Goal: Obtain resource: Obtain resource

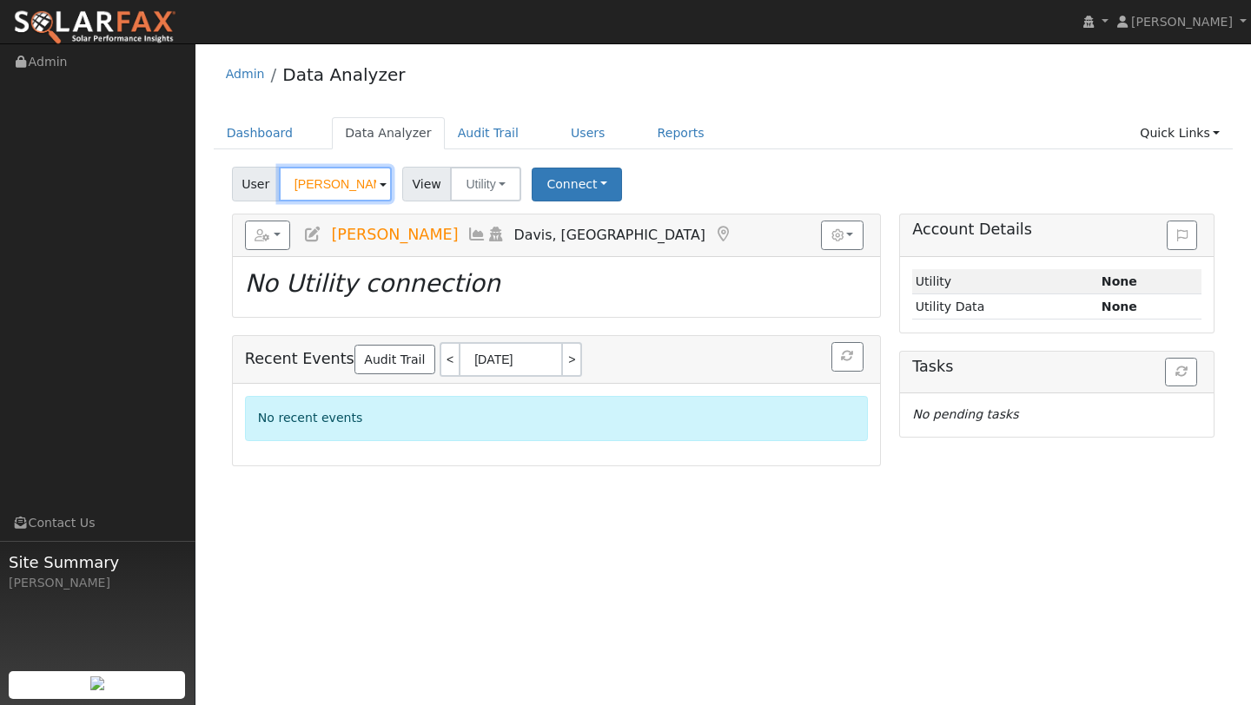
click at [340, 188] on input "Mike Lorenzen" at bounding box center [335, 184] width 113 height 35
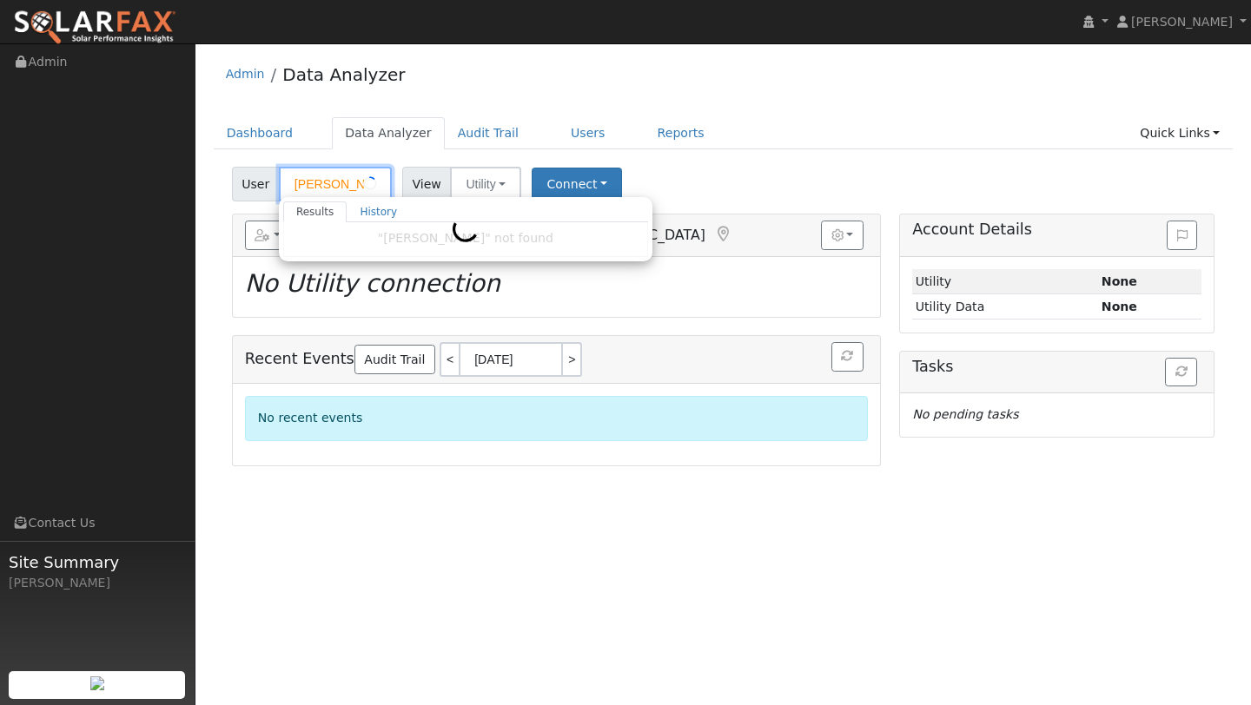
click at [340, 188] on input "Mike Loenzen" at bounding box center [335, 184] width 113 height 35
click at [214, 157] on div "Dashboard Data Analyzer Audit Trail Users Reports Quick Links Quick Add Quick C…" at bounding box center [724, 142] width 1020 height 50
type input "Mike Lorenzen"
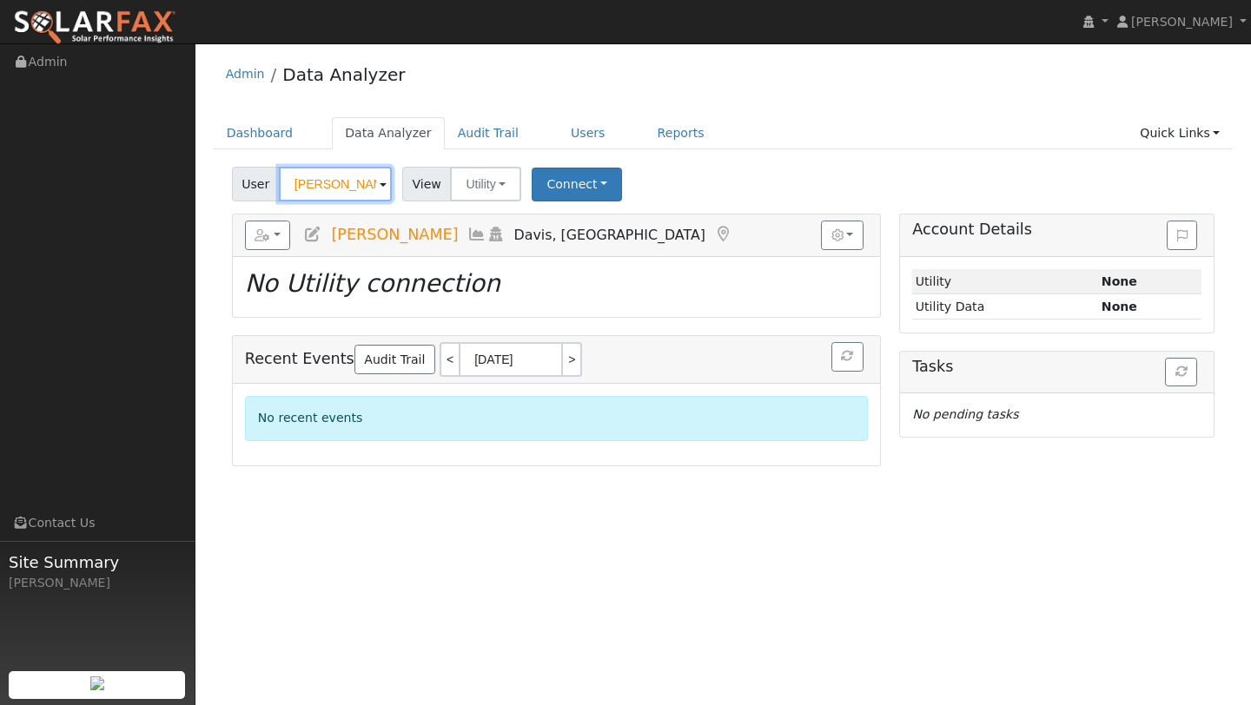
click at [332, 175] on input "Mike Lorenzen" at bounding box center [335, 184] width 113 height 35
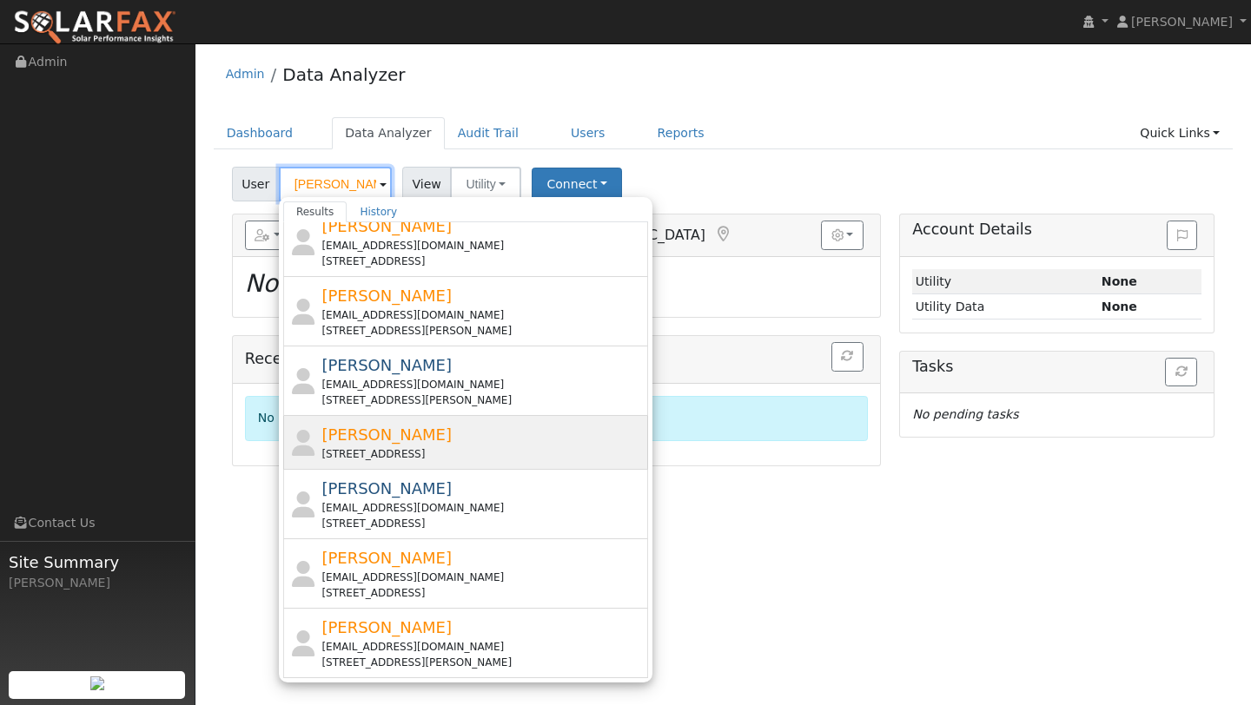
scroll to position [144, 0]
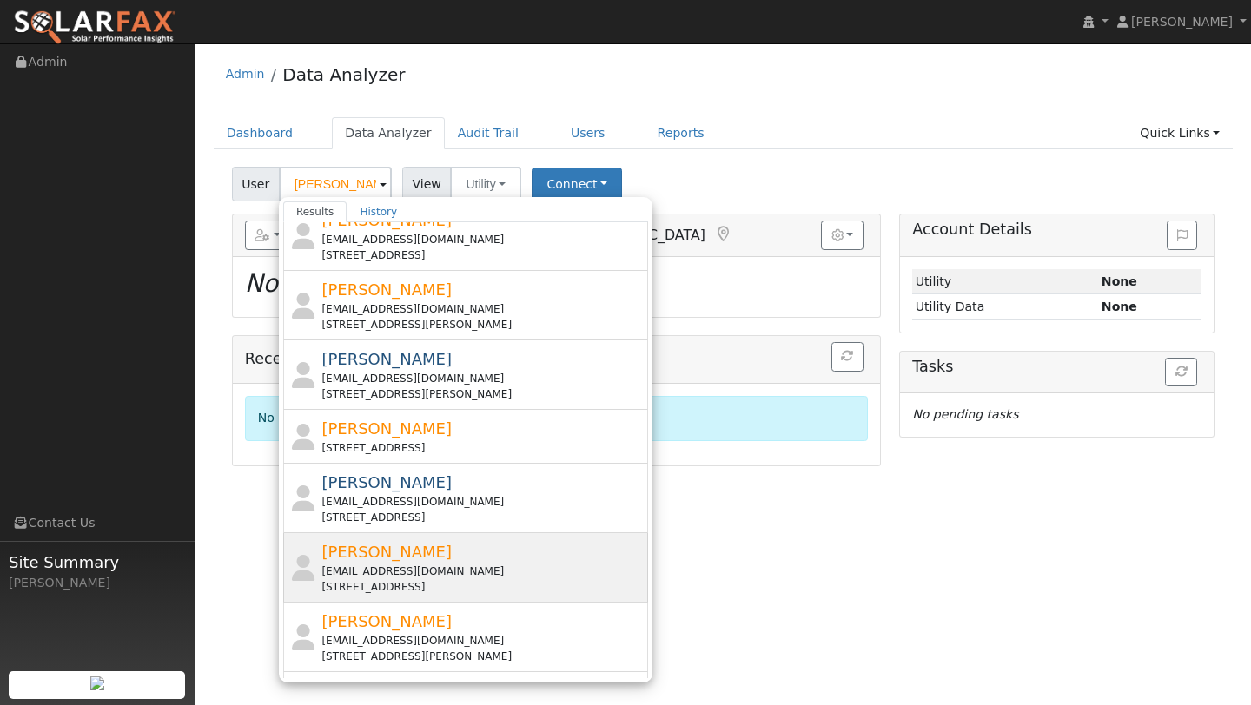
click at [407, 559] on span "[PERSON_NAME]" at bounding box center [386, 552] width 130 height 18
type input "[PERSON_NAME]"
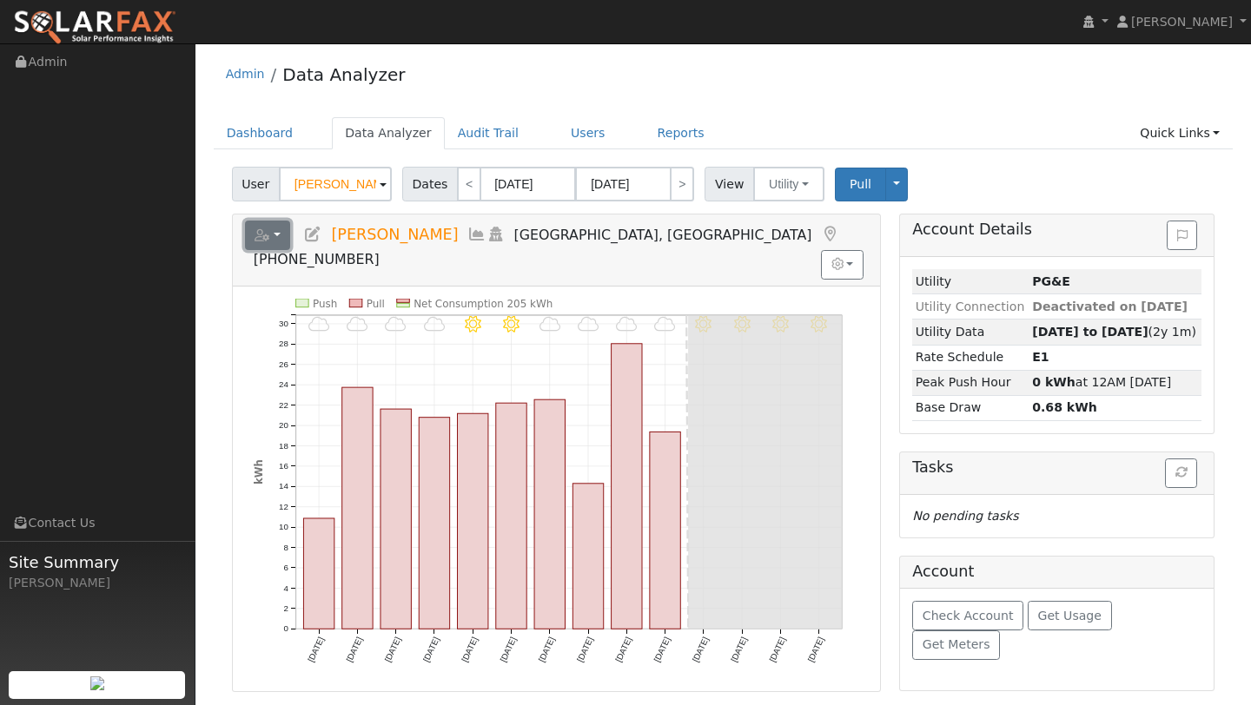
click at [268, 238] on icon "button" at bounding box center [263, 235] width 16 height 12
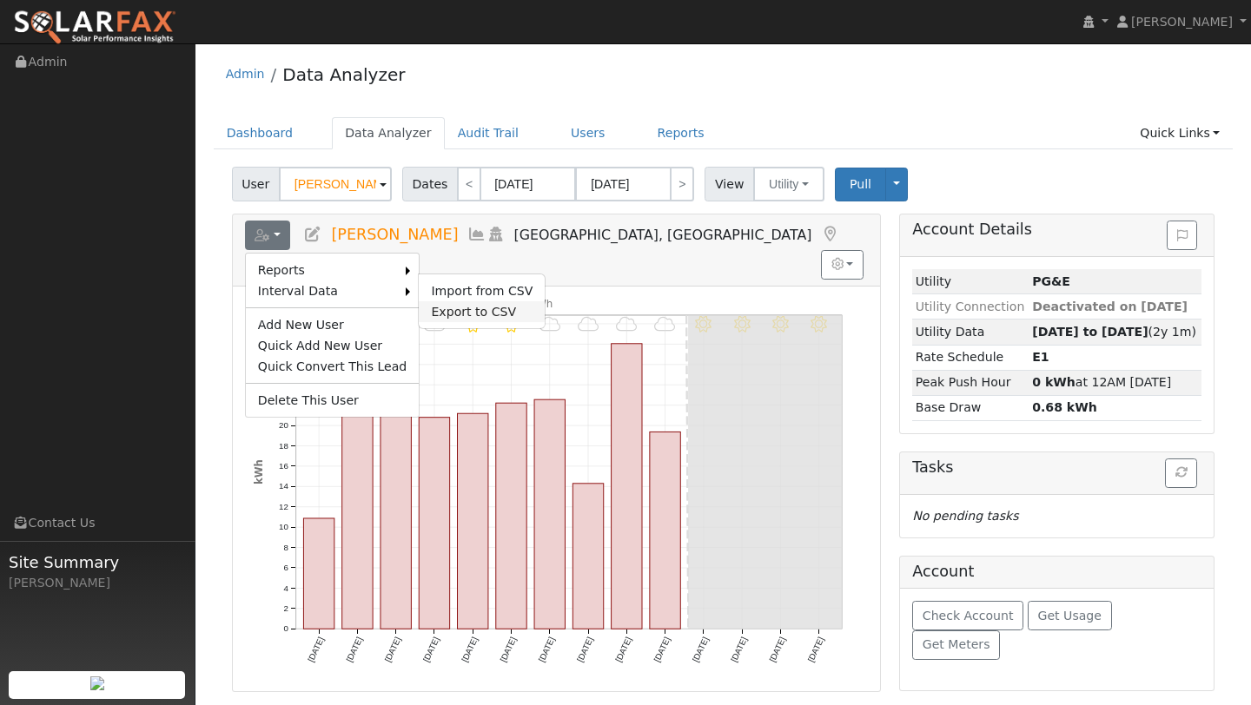
click at [470, 301] on link "Export to CSV" at bounding box center [482, 311] width 126 height 21
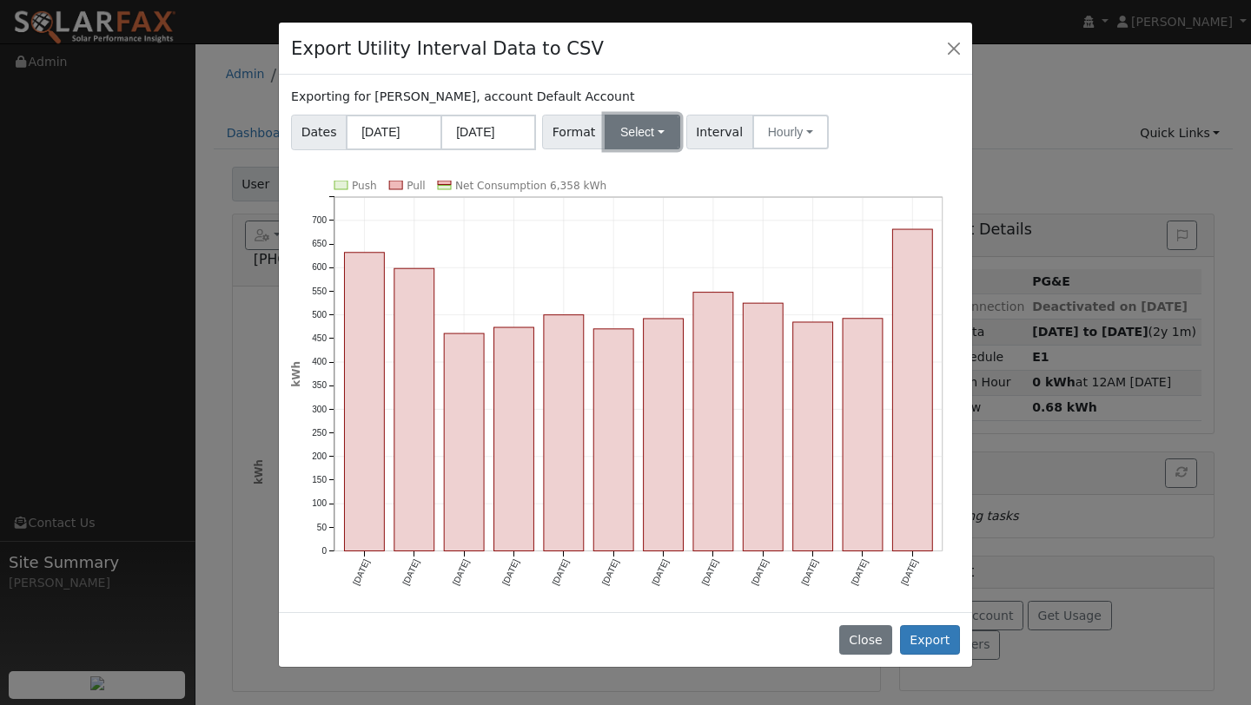
click at [638, 117] on button "Select" at bounding box center [643, 132] width 76 height 35
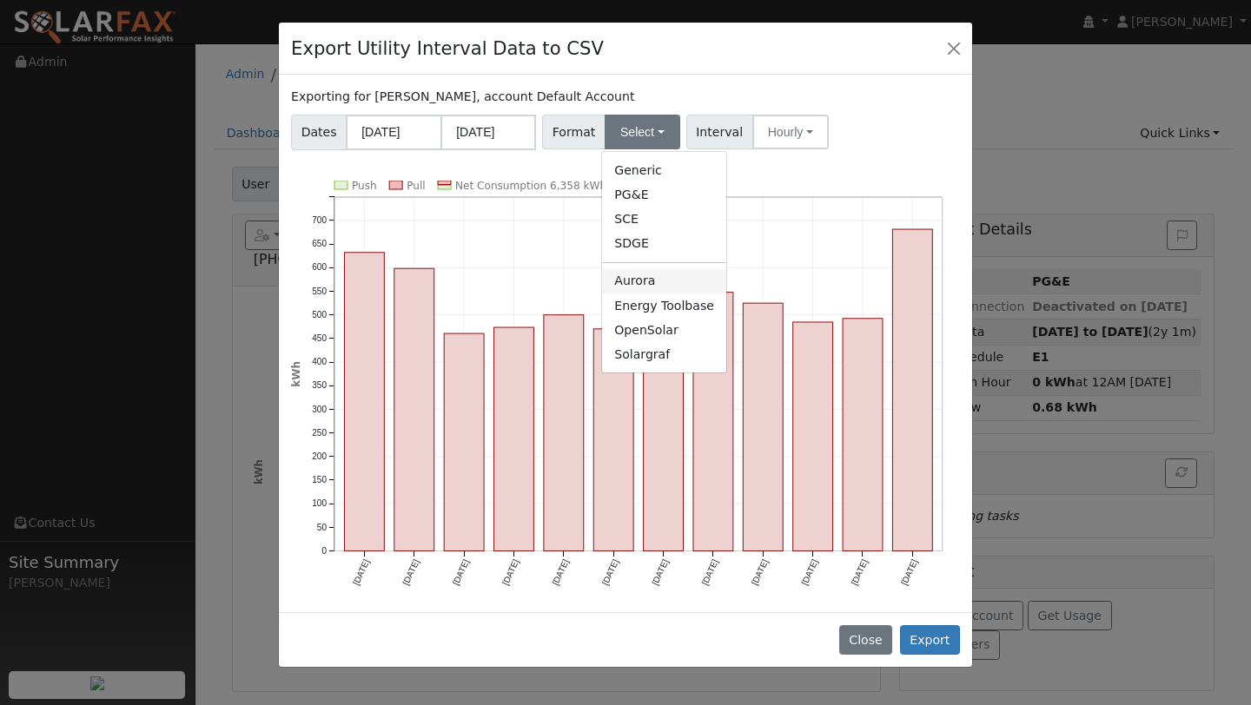
click at [638, 271] on link "Aurora" at bounding box center [664, 281] width 124 height 24
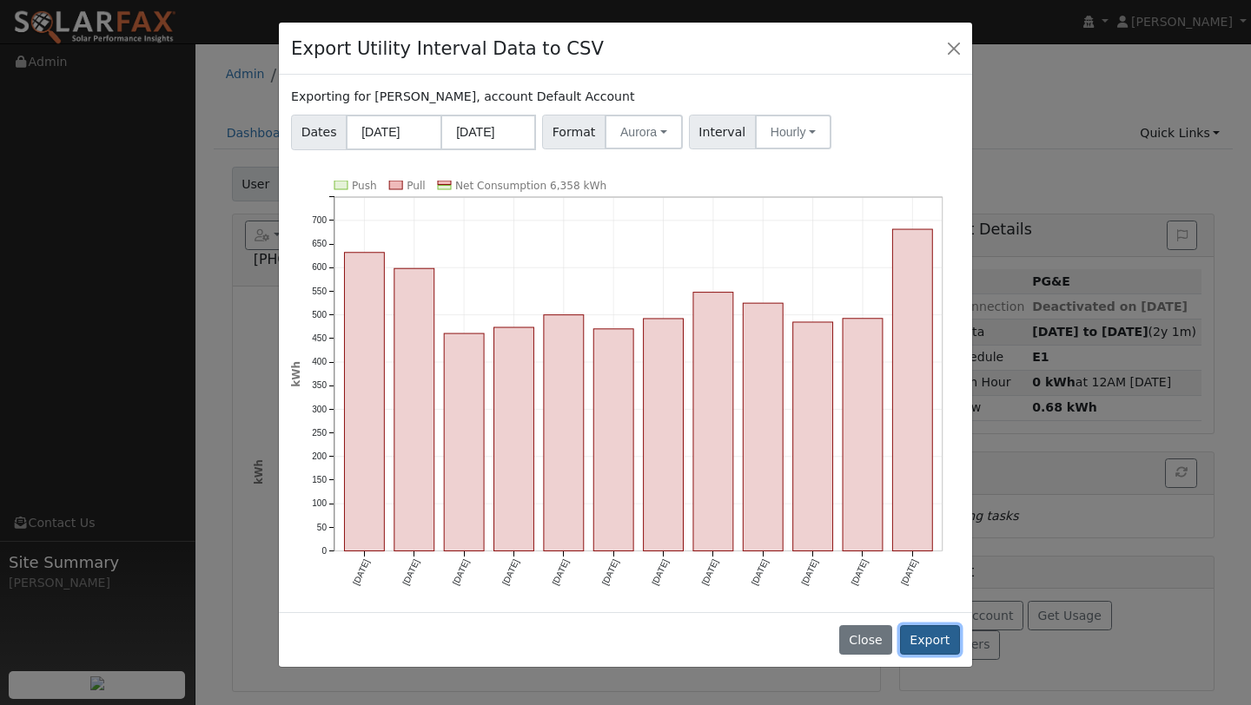
click at [925, 644] on button "Export" at bounding box center [930, 641] width 60 height 30
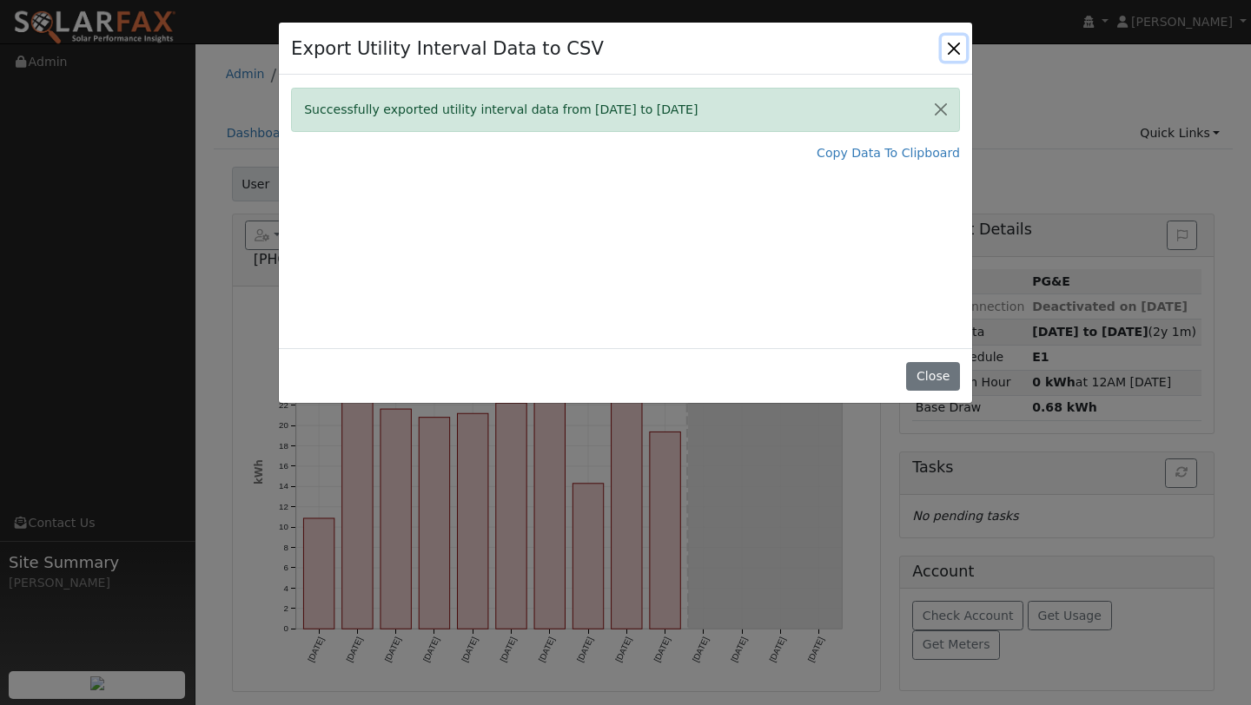
click at [950, 56] on button "Close" at bounding box center [954, 48] width 24 height 24
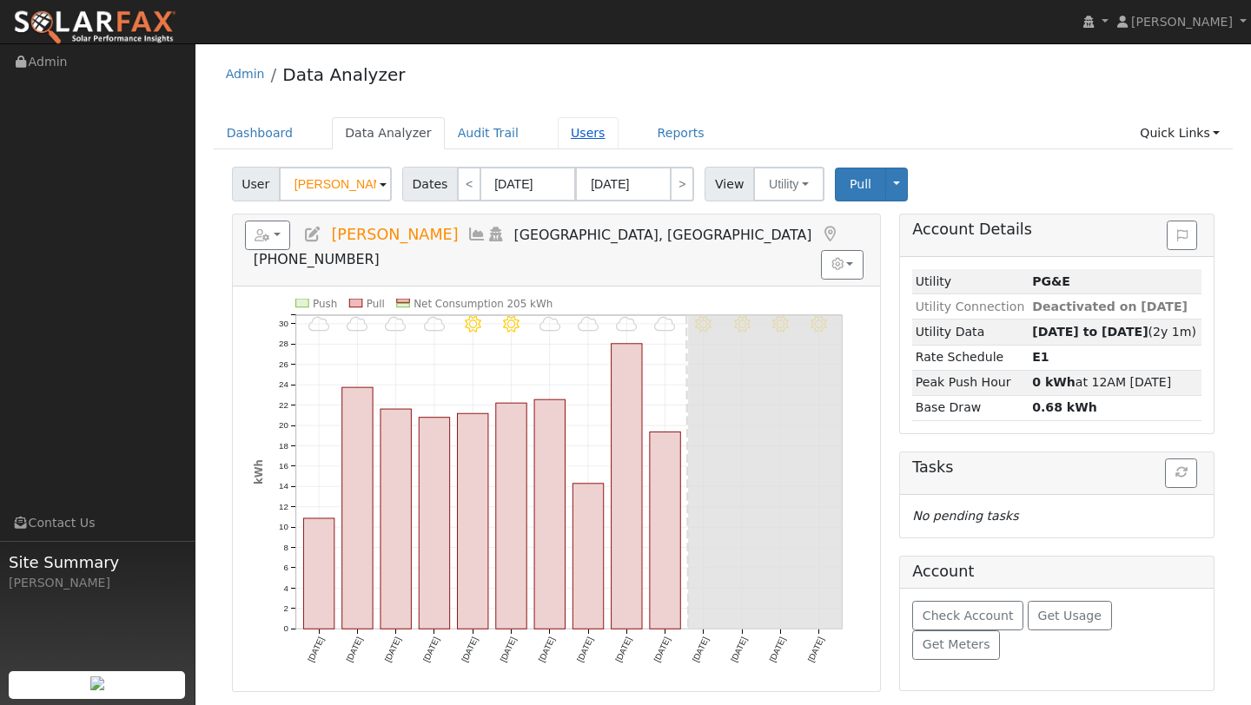
click at [558, 123] on link "Users" at bounding box center [588, 133] width 61 height 32
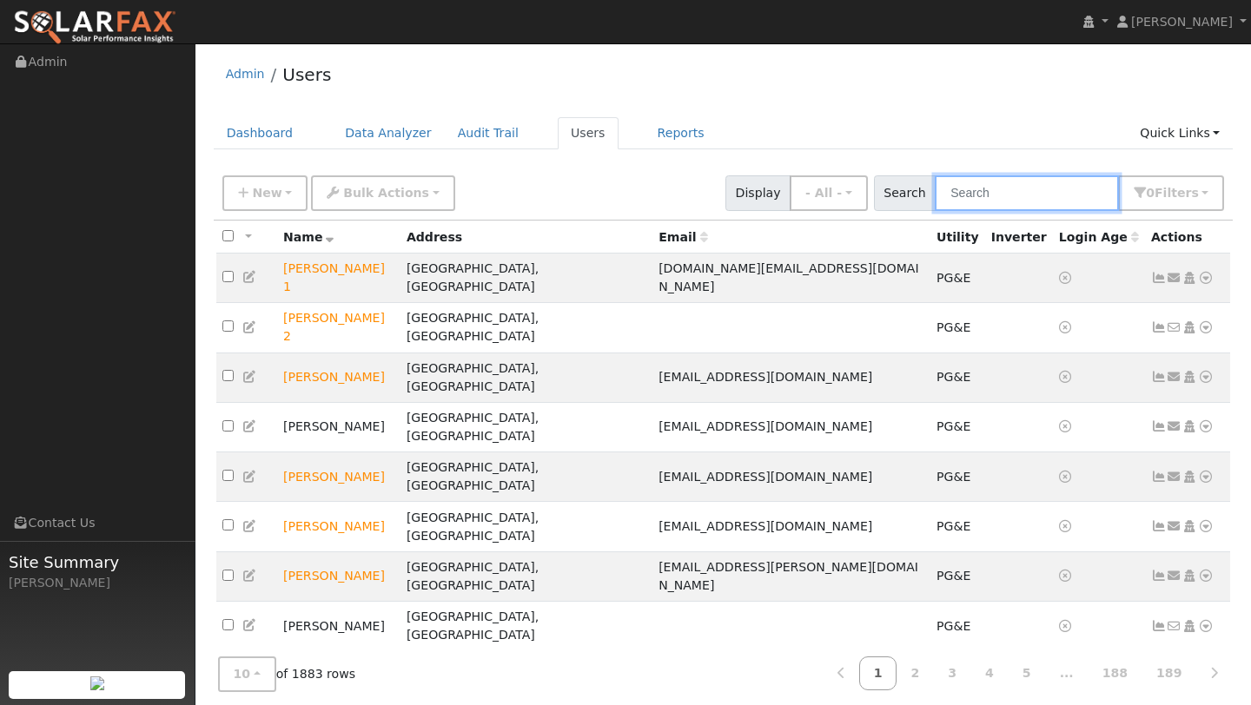
click at [982, 189] on input "text" at bounding box center [1027, 194] width 184 height 36
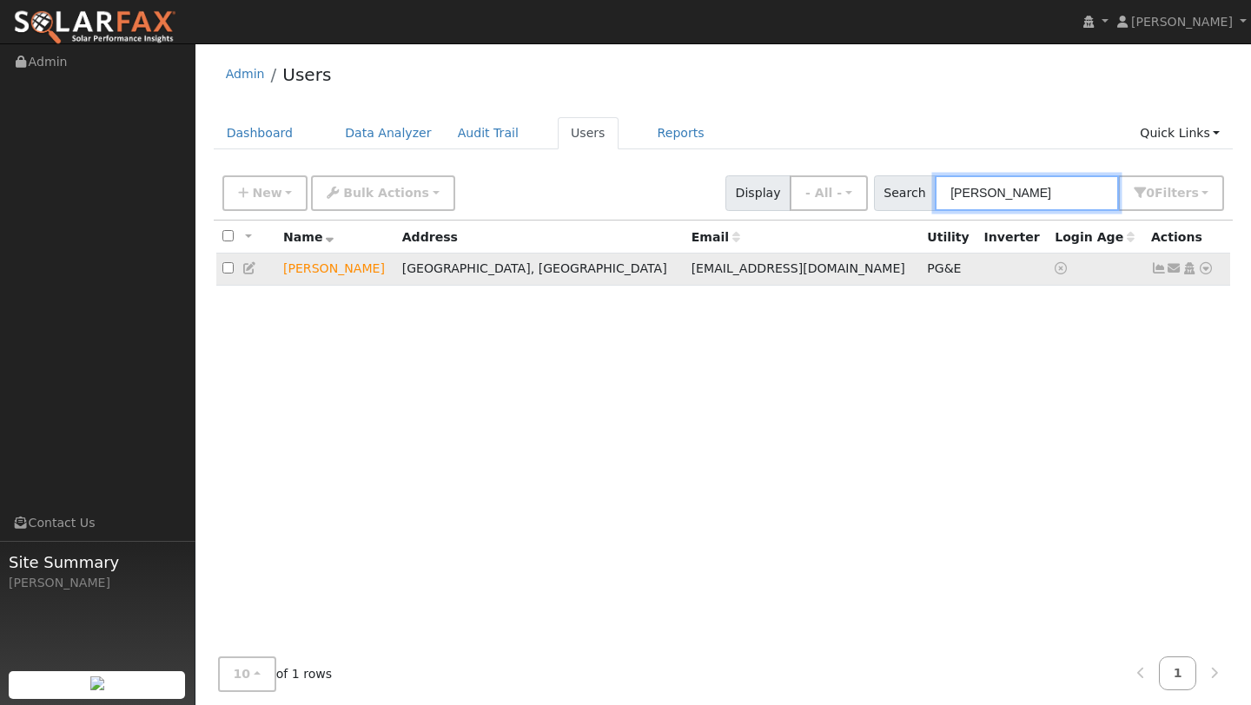
type input "richard schill"
click at [1207, 272] on icon at bounding box center [1206, 268] width 16 height 12
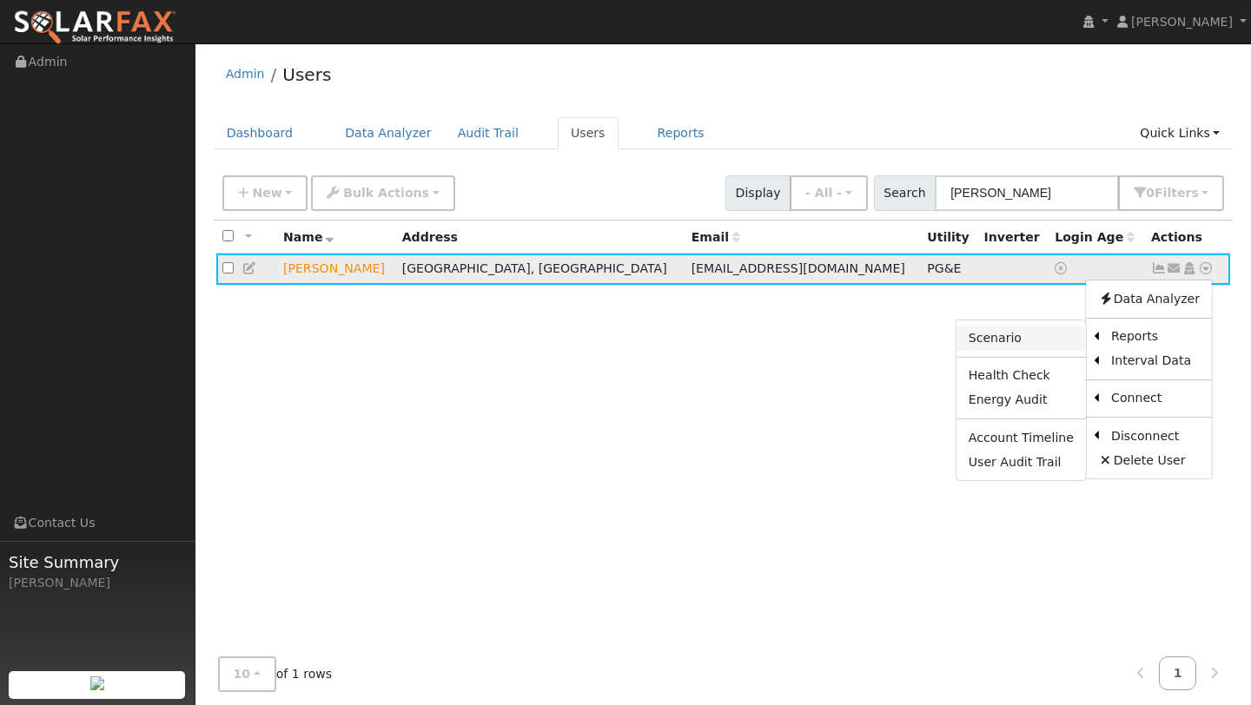
click at [1037, 337] on link "Scenario" at bounding box center [1021, 339] width 129 height 24
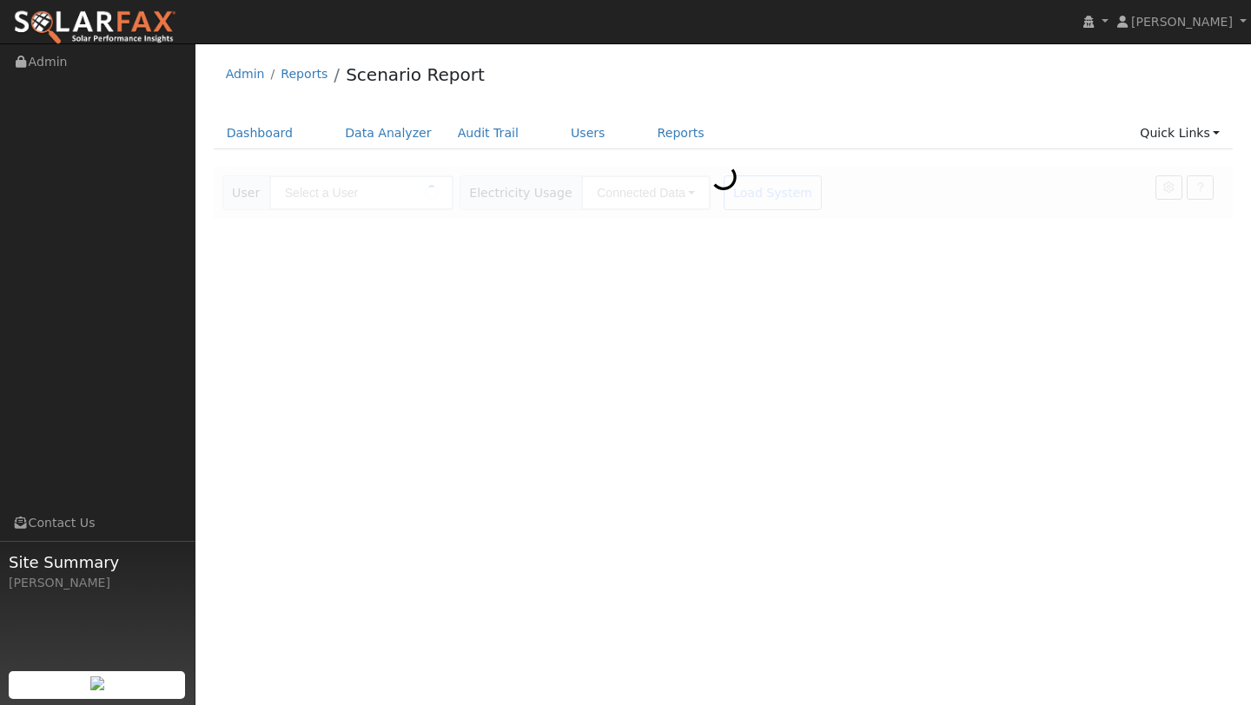
type input "[PERSON_NAME]"
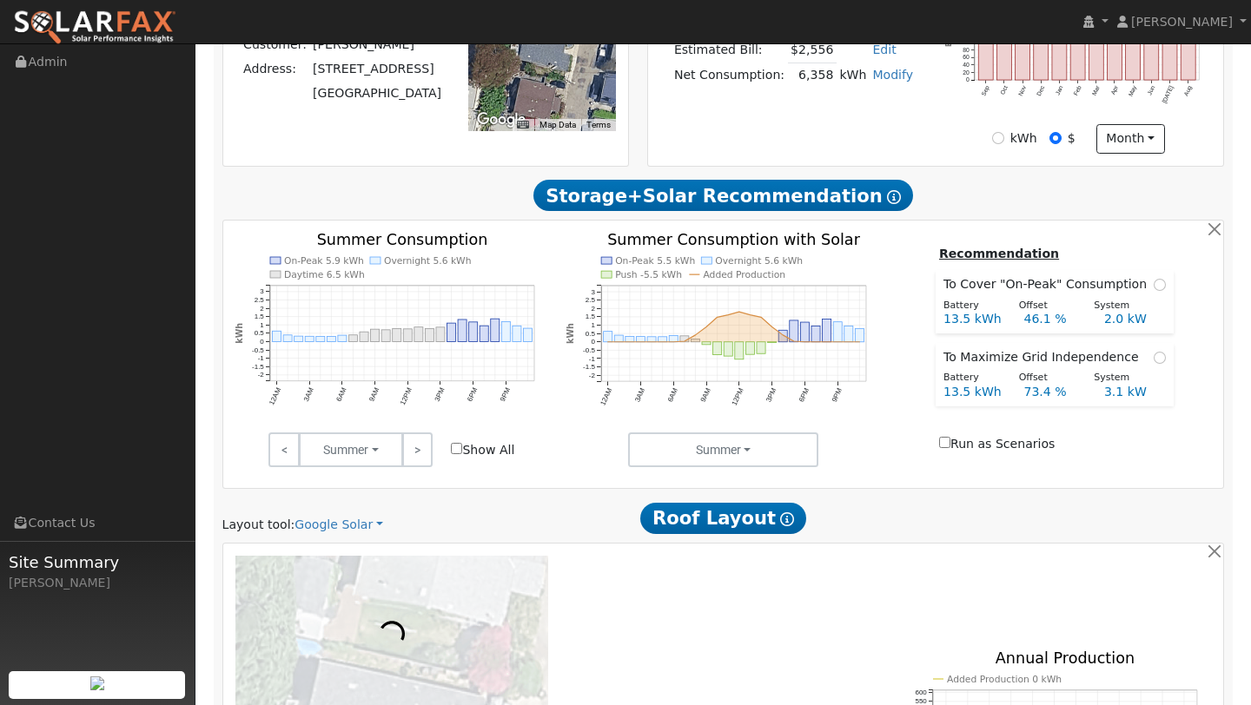
scroll to position [922, 0]
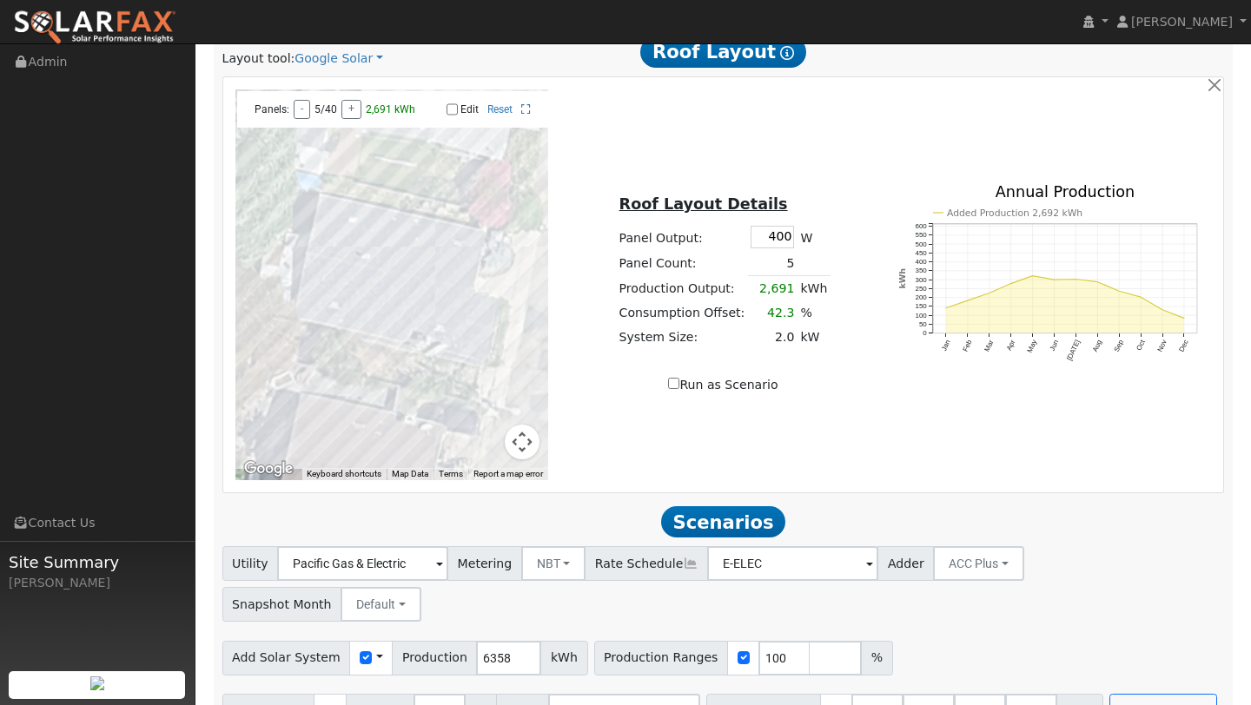
click at [520, 451] on button "Map camera controls" at bounding box center [522, 442] width 35 height 35
click at [479, 444] on button "Zoom out" at bounding box center [478, 442] width 35 height 35
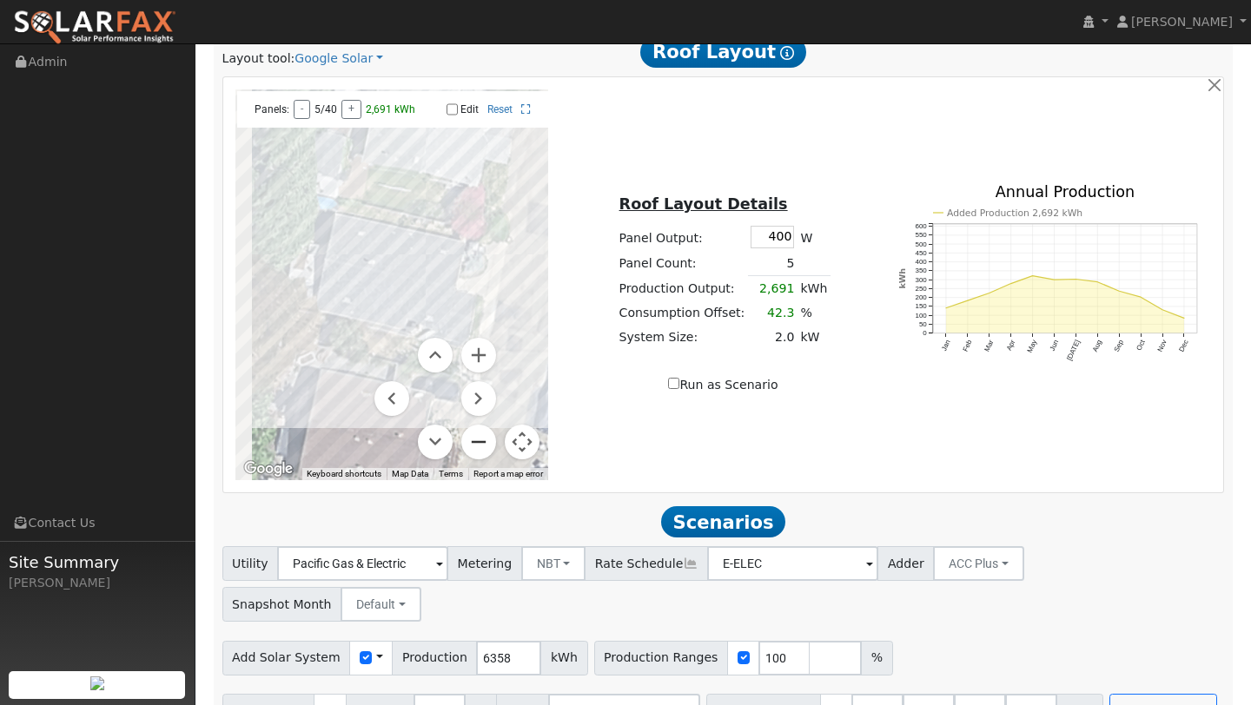
click at [479, 444] on button "Zoom out" at bounding box center [478, 442] width 35 height 35
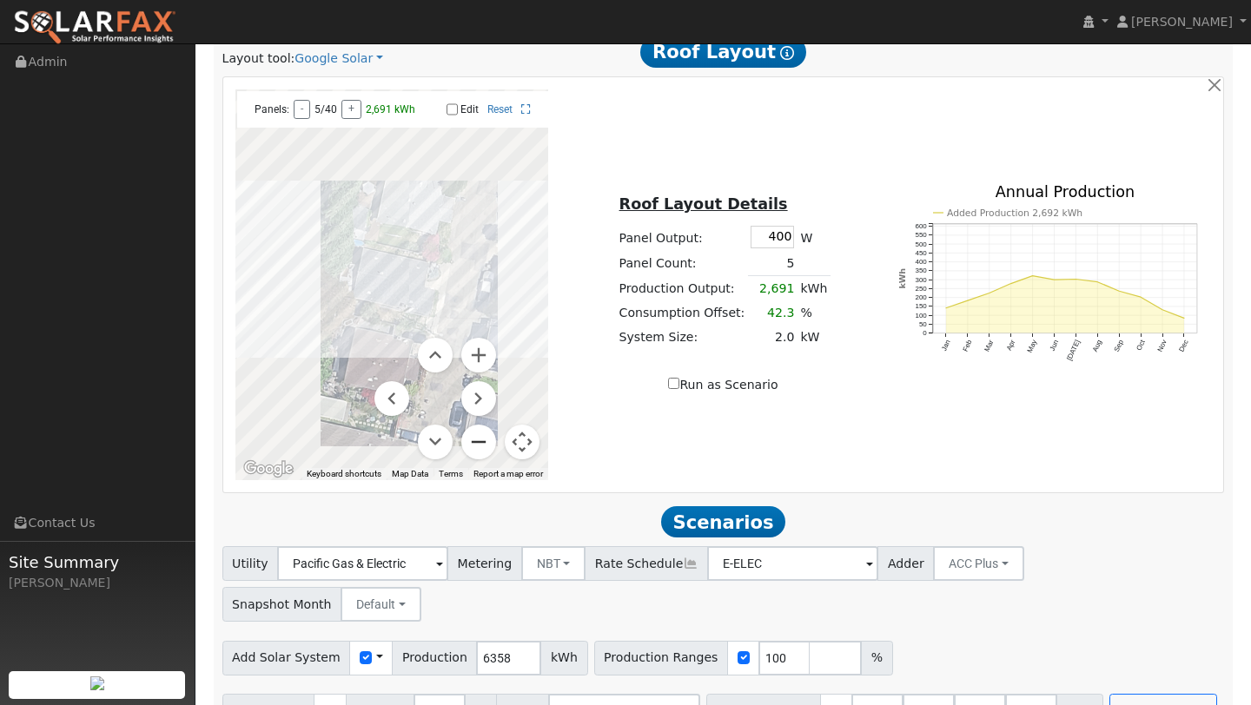
click at [479, 444] on button "Zoom out" at bounding box center [478, 442] width 35 height 35
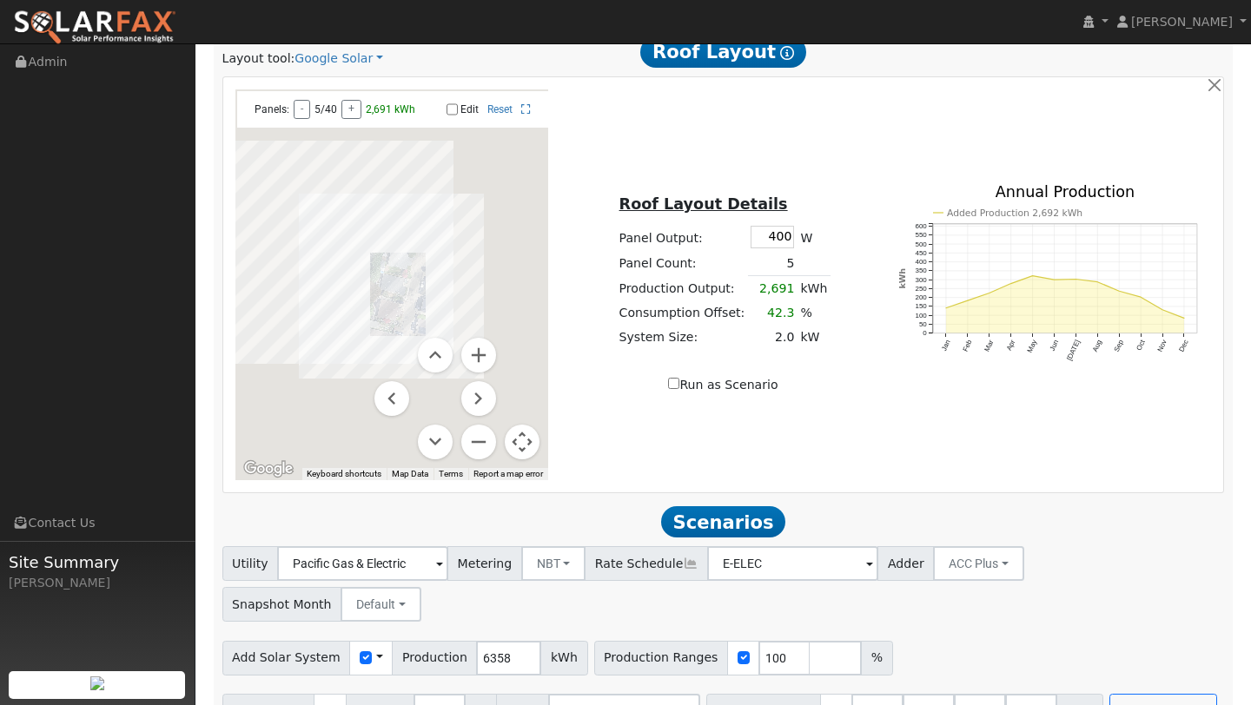
click at [529, 443] on button "Map camera controls" at bounding box center [522, 442] width 35 height 35
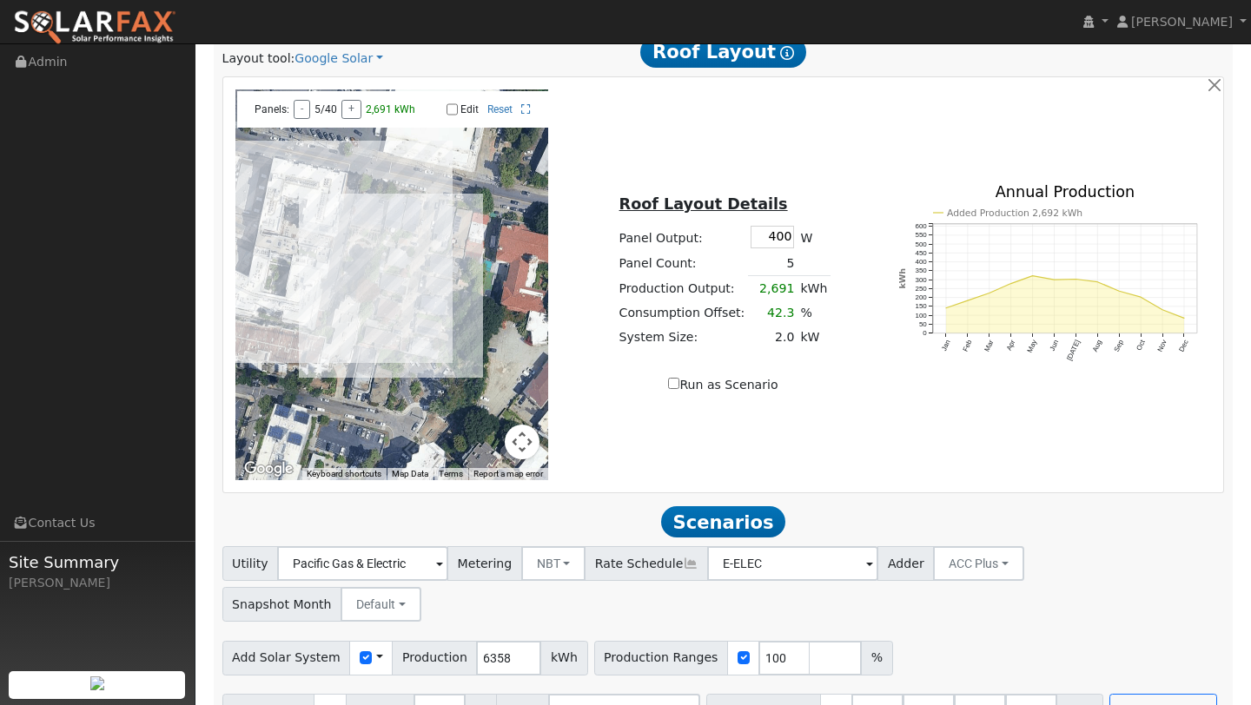
click at [527, 446] on button "Map camera controls" at bounding box center [522, 442] width 35 height 35
click at [492, 440] on button "Zoom out" at bounding box center [478, 442] width 35 height 35
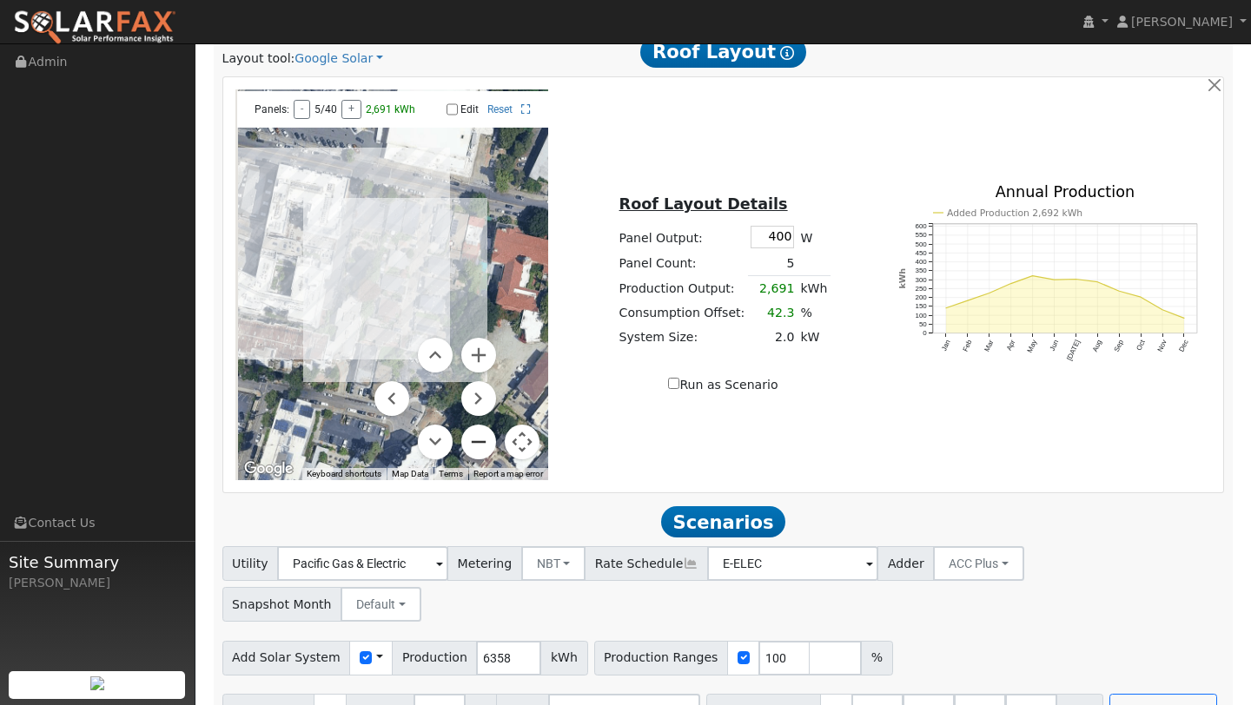
click at [492, 440] on button "Zoom out" at bounding box center [478, 442] width 35 height 35
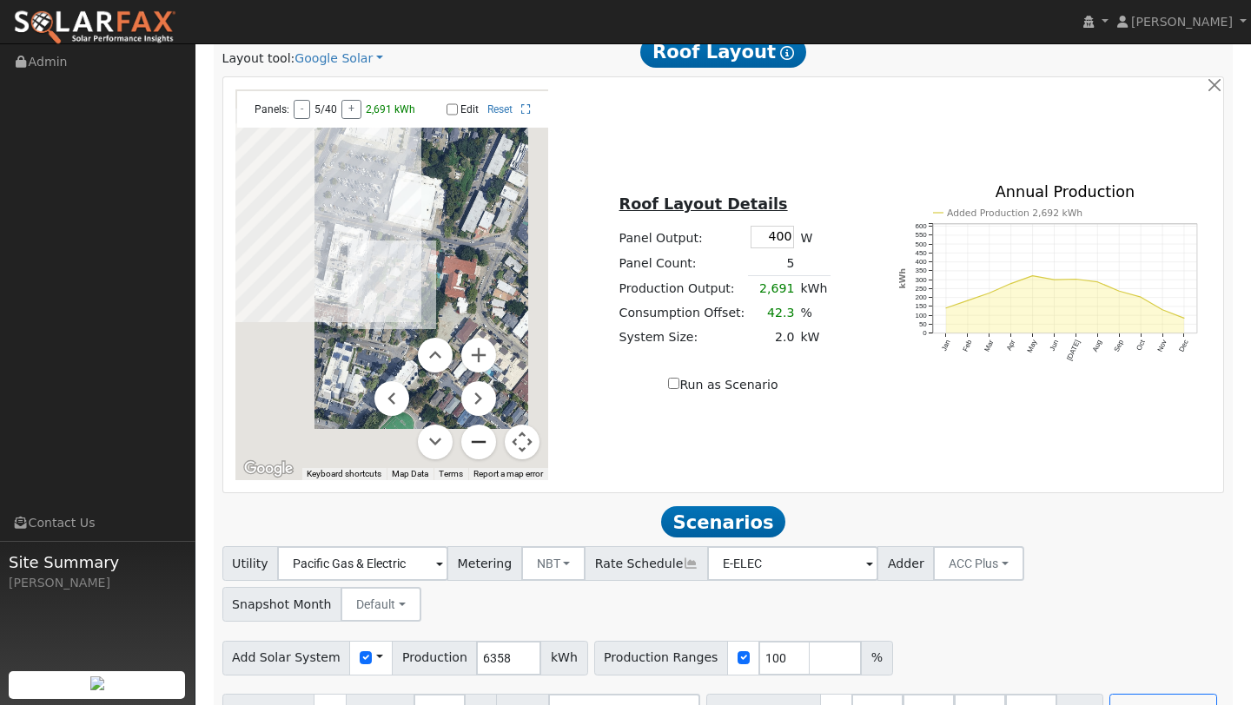
click at [492, 440] on button "Zoom out" at bounding box center [478, 442] width 35 height 35
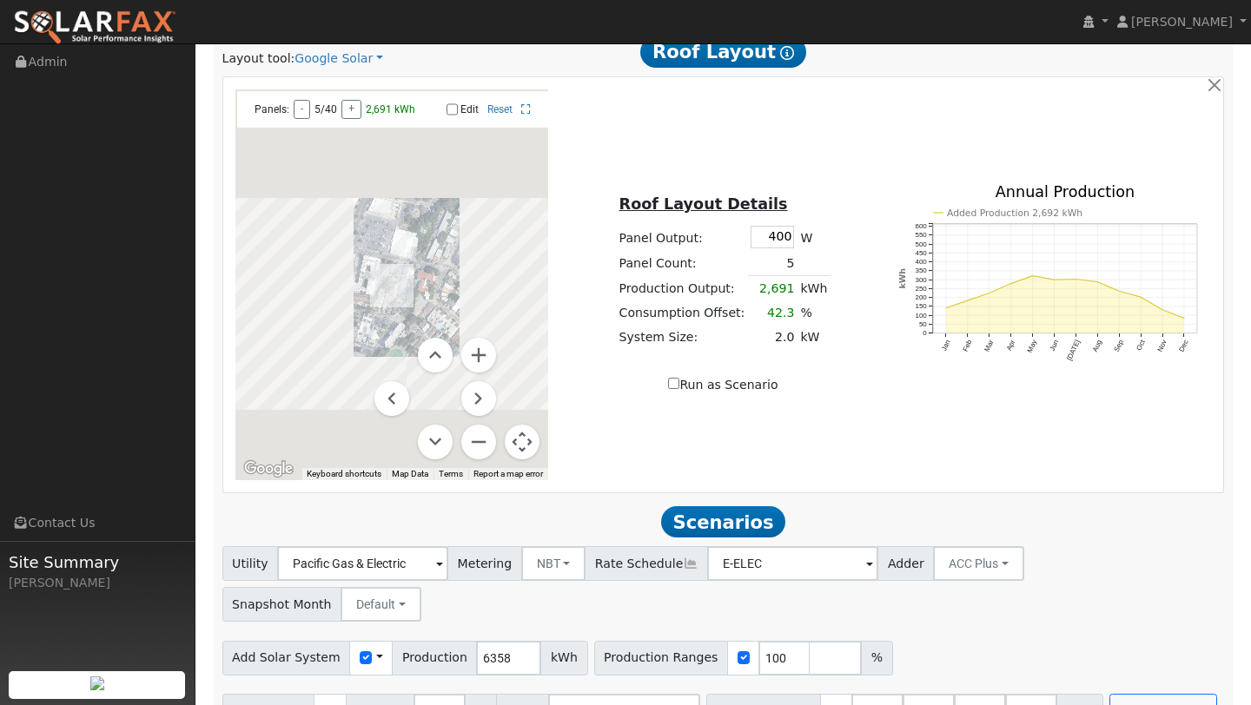
click at [520, 440] on button "Map camera controls" at bounding box center [522, 442] width 35 height 35
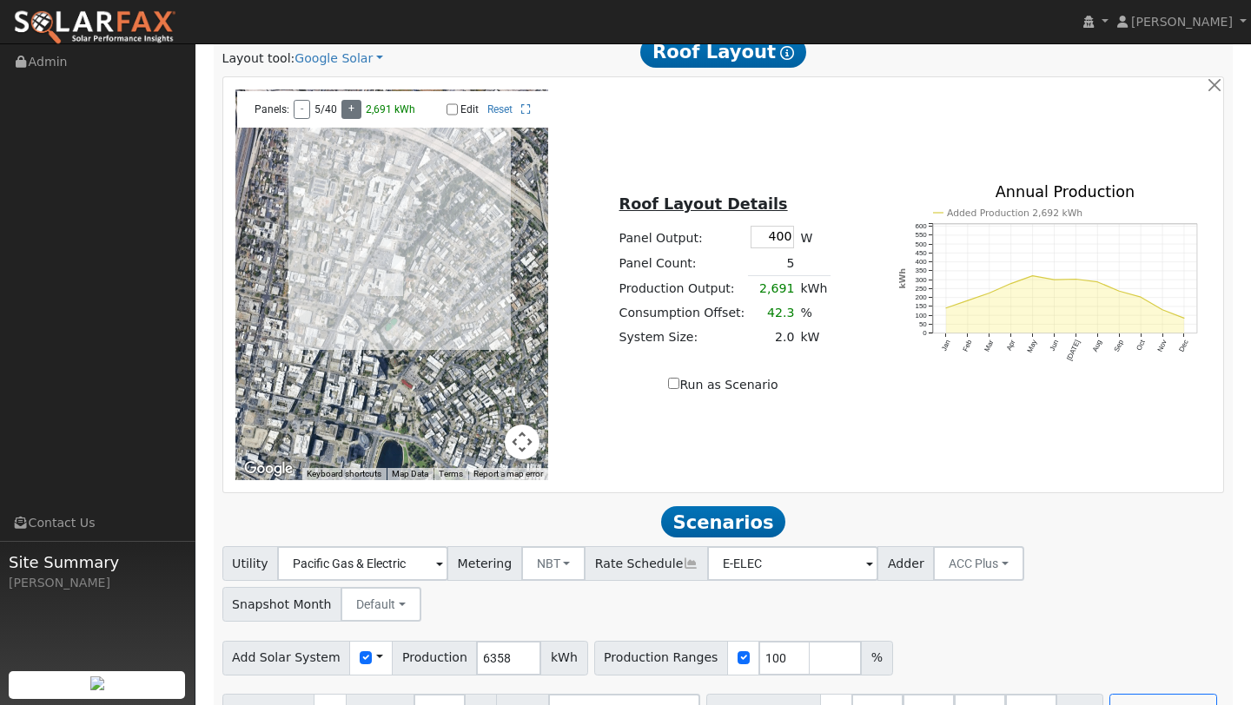
scroll to position [0, 0]
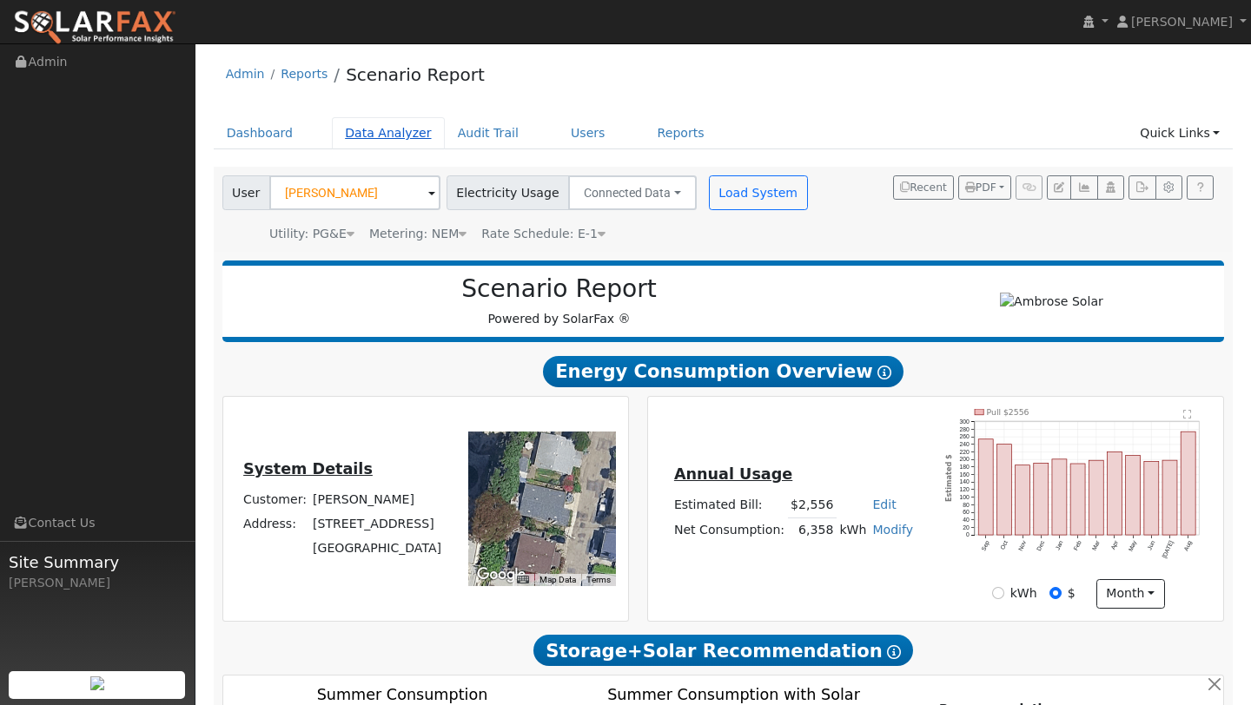
click at [387, 127] on link "Data Analyzer" at bounding box center [388, 133] width 113 height 32
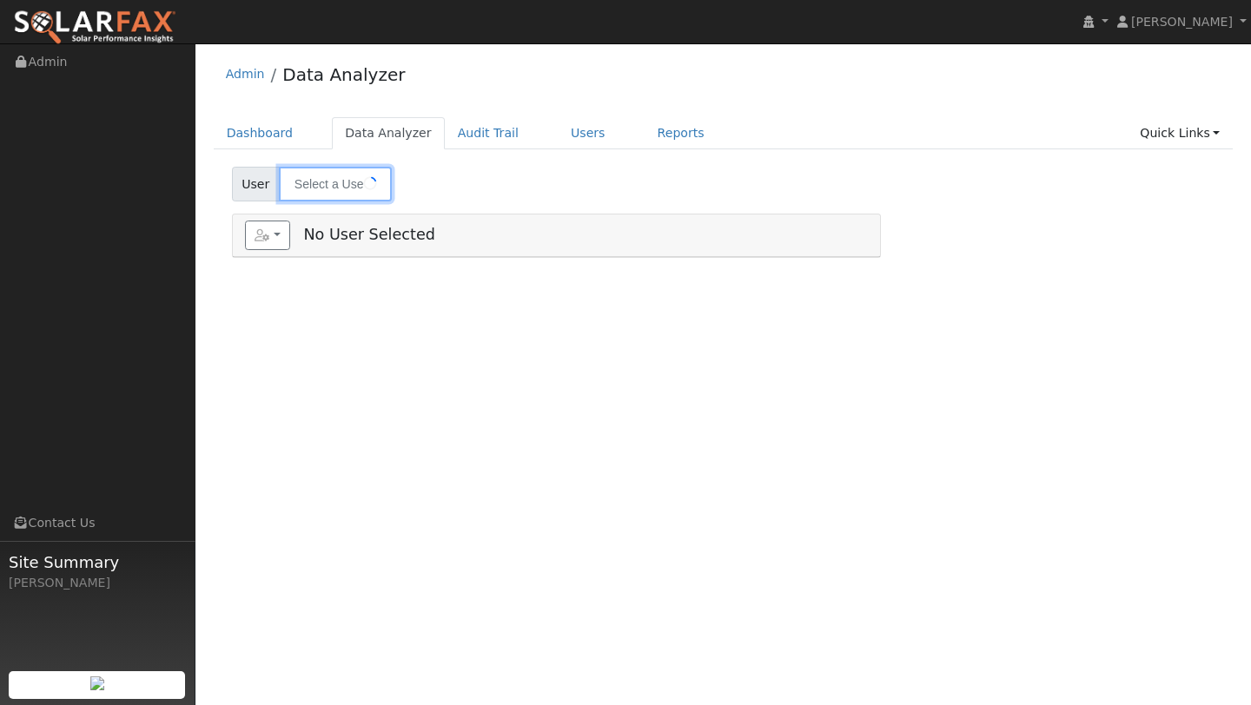
type input "[PERSON_NAME]"
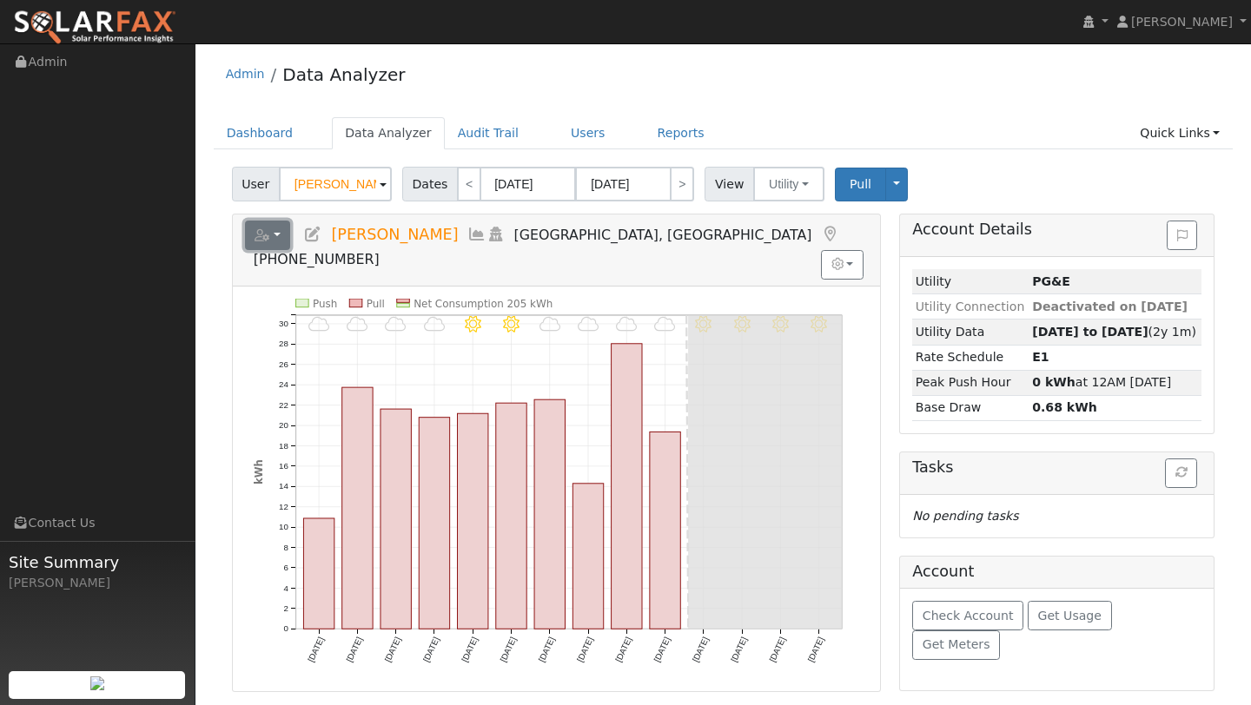
click at [288, 236] on button "button" at bounding box center [268, 236] width 46 height 30
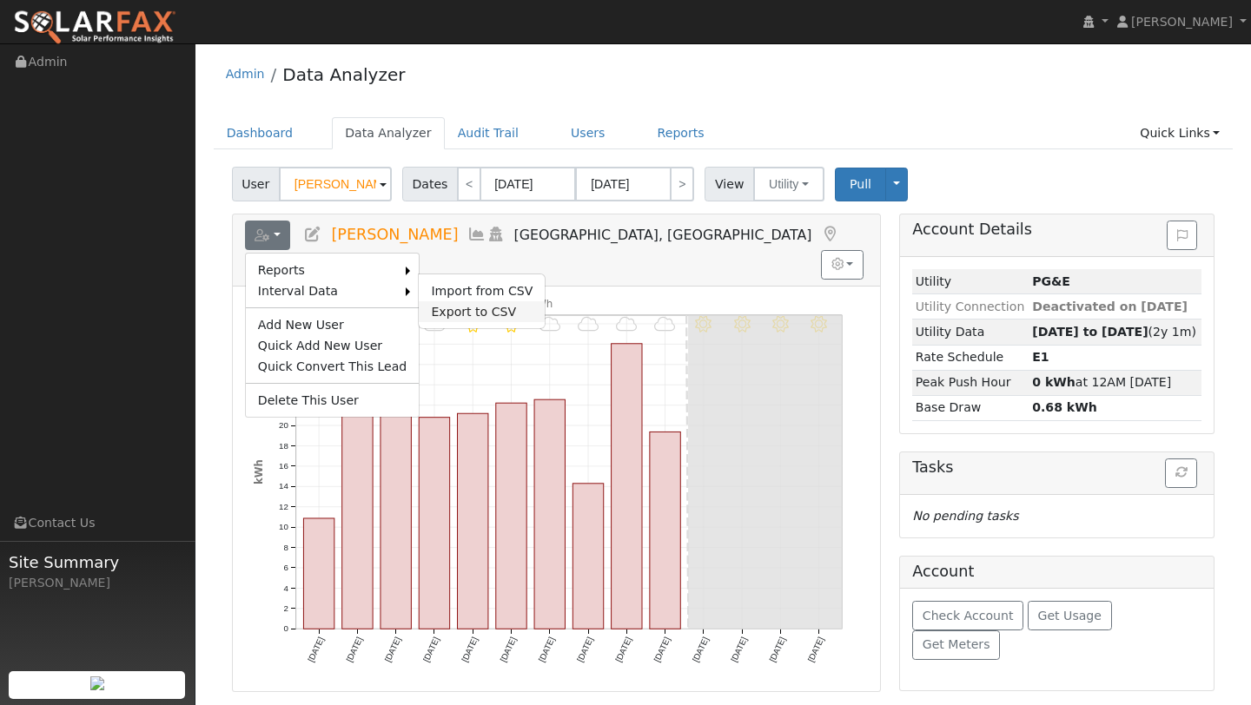
click at [421, 308] on link "Export to CSV" at bounding box center [482, 311] width 126 height 21
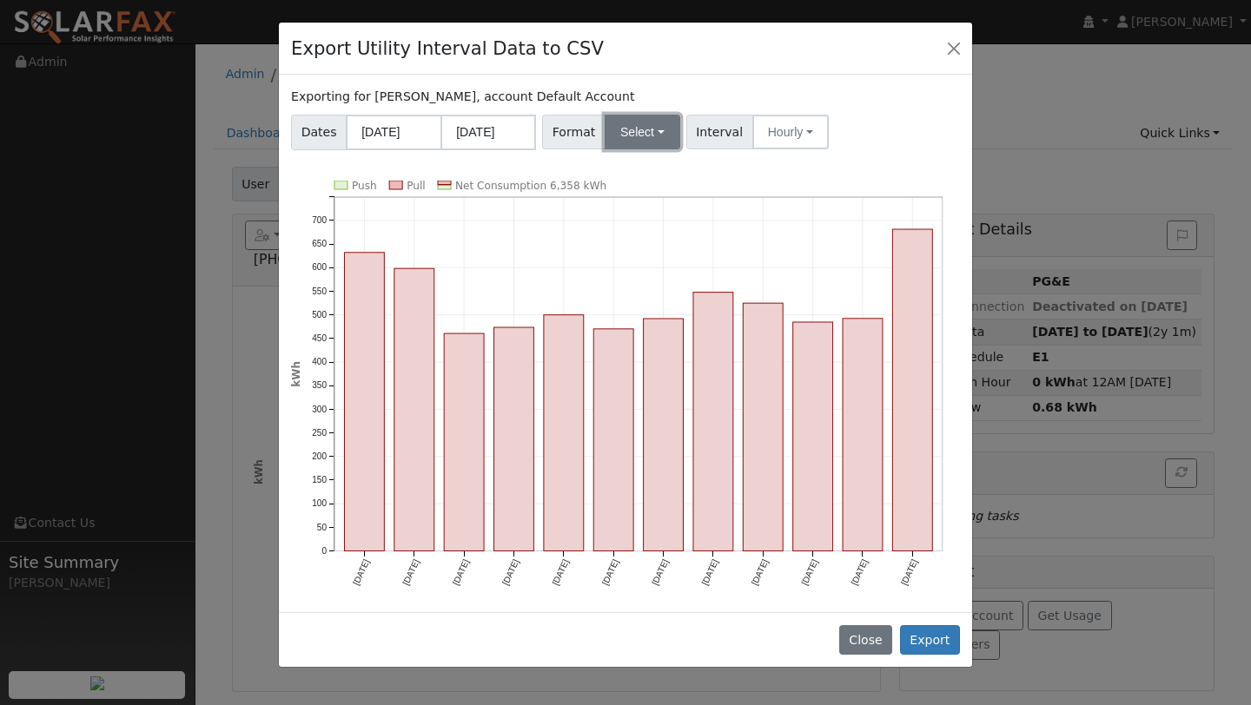
click at [613, 146] on button "Select" at bounding box center [643, 132] width 76 height 35
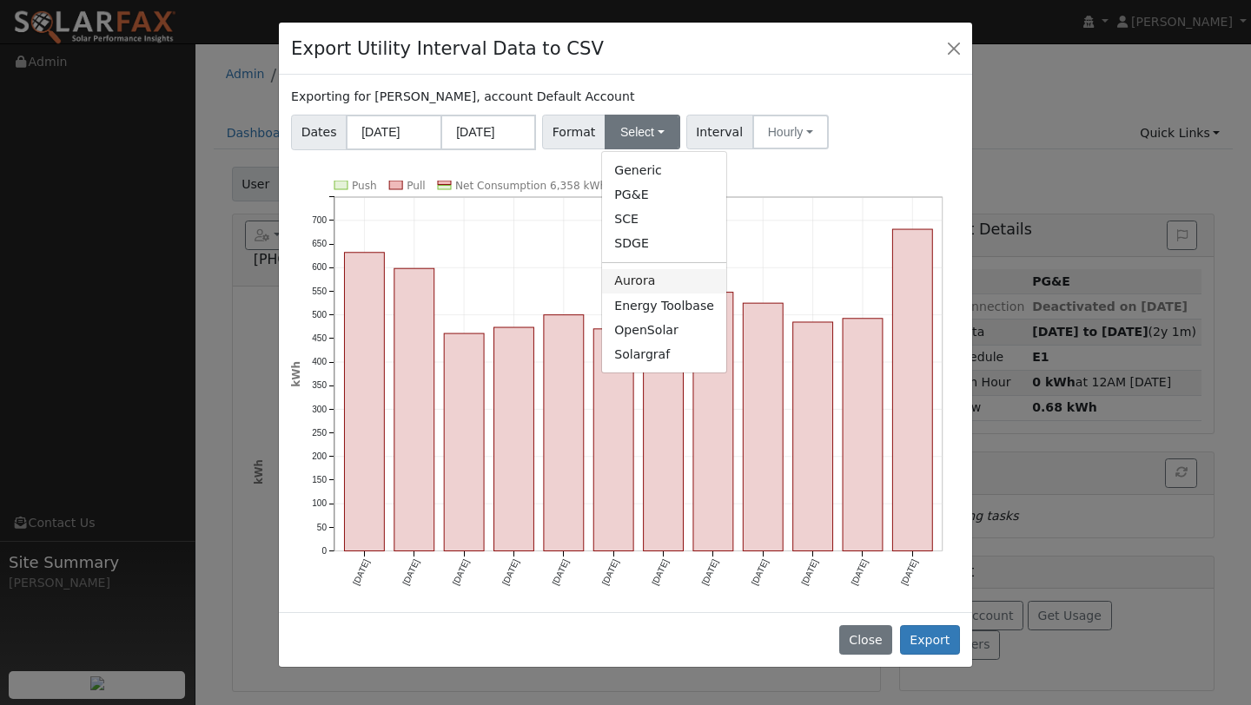
click at [626, 281] on link "Aurora" at bounding box center [664, 281] width 124 height 24
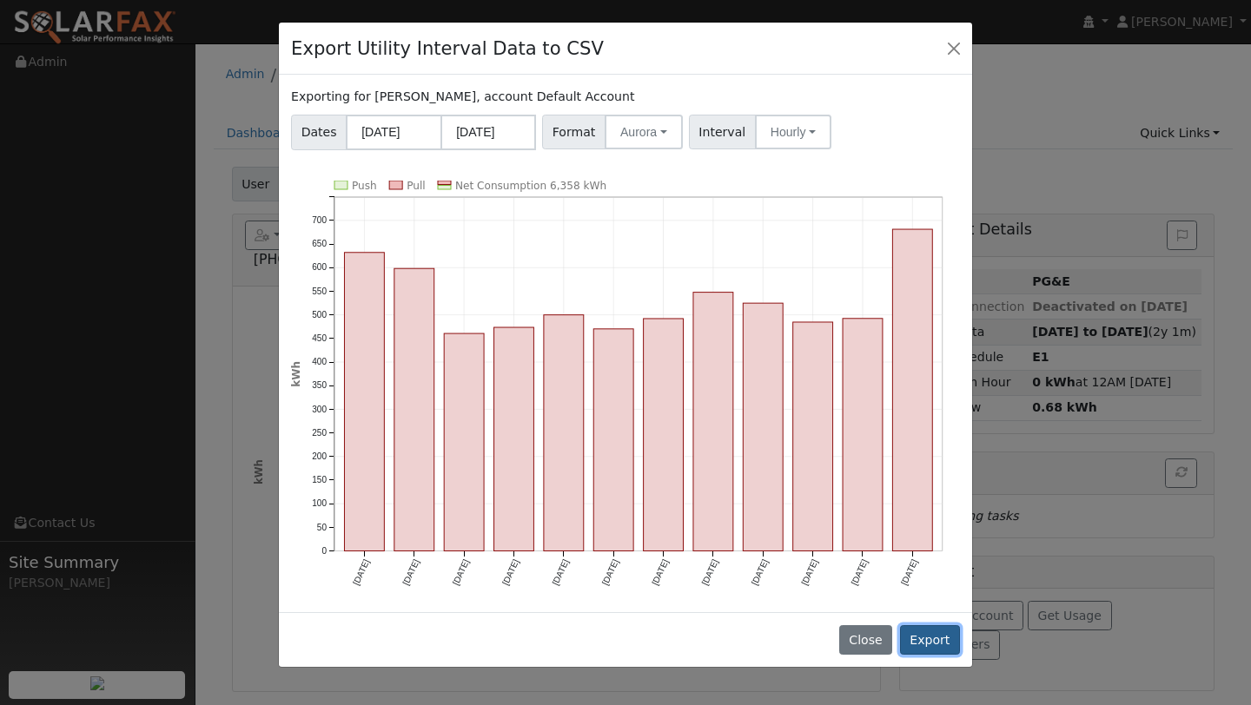
click at [921, 633] on button "Export" at bounding box center [930, 641] width 60 height 30
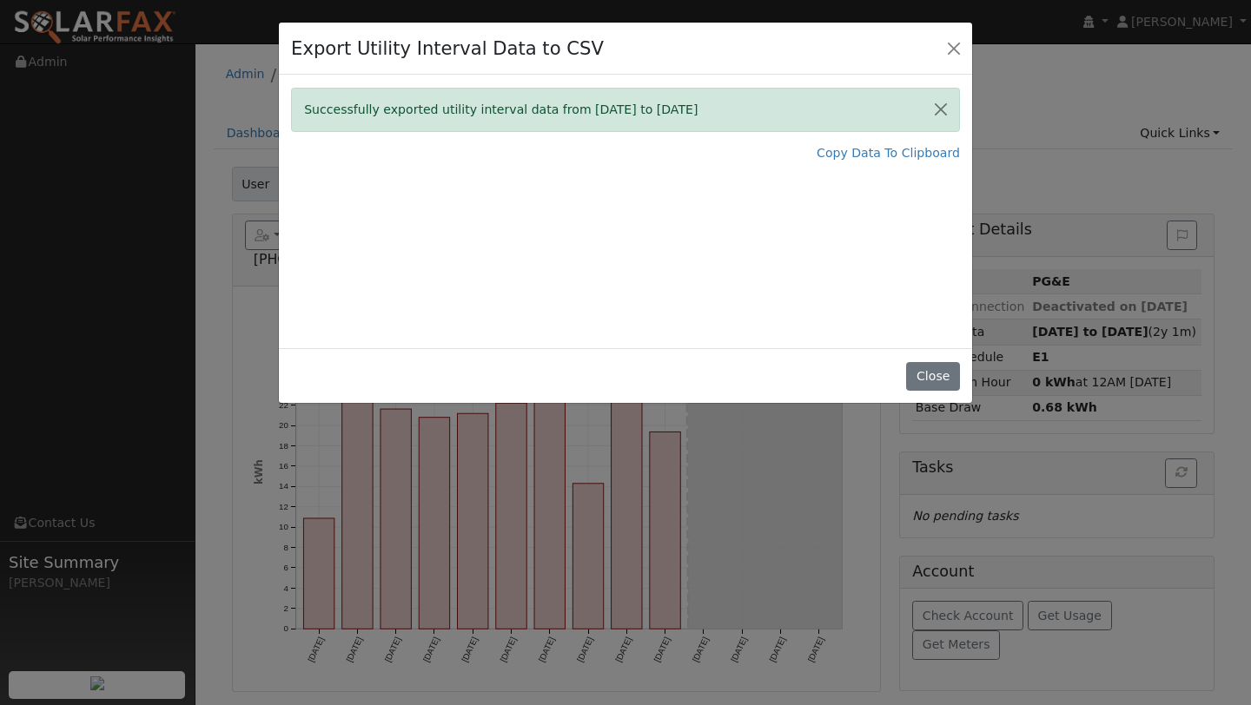
click at [859, 162] on div "Successfully exported utility interval data from 09/01/24 to 08/31/25 Copy Data…" at bounding box center [625, 212] width 693 height 274
click at [858, 159] on link "Copy Data To Clipboard" at bounding box center [888, 153] width 143 height 18
click at [949, 48] on button "Close" at bounding box center [954, 48] width 24 height 24
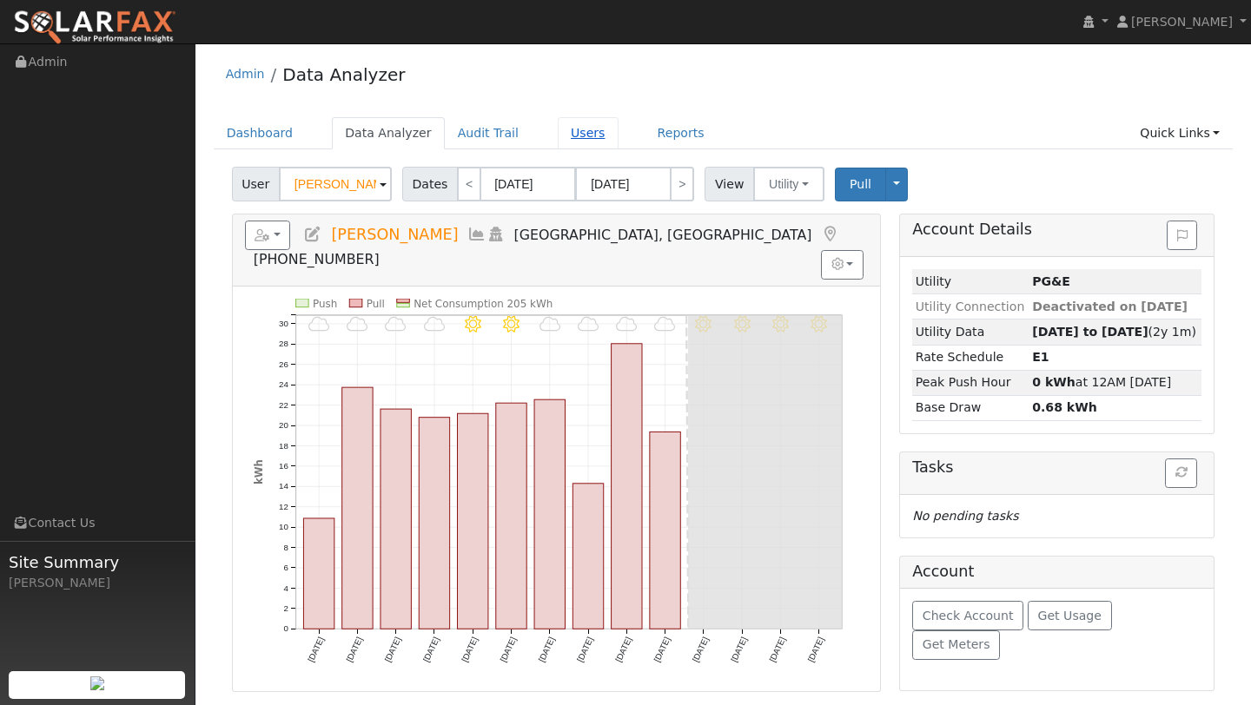
click at [576, 131] on link "Users" at bounding box center [588, 133] width 61 height 32
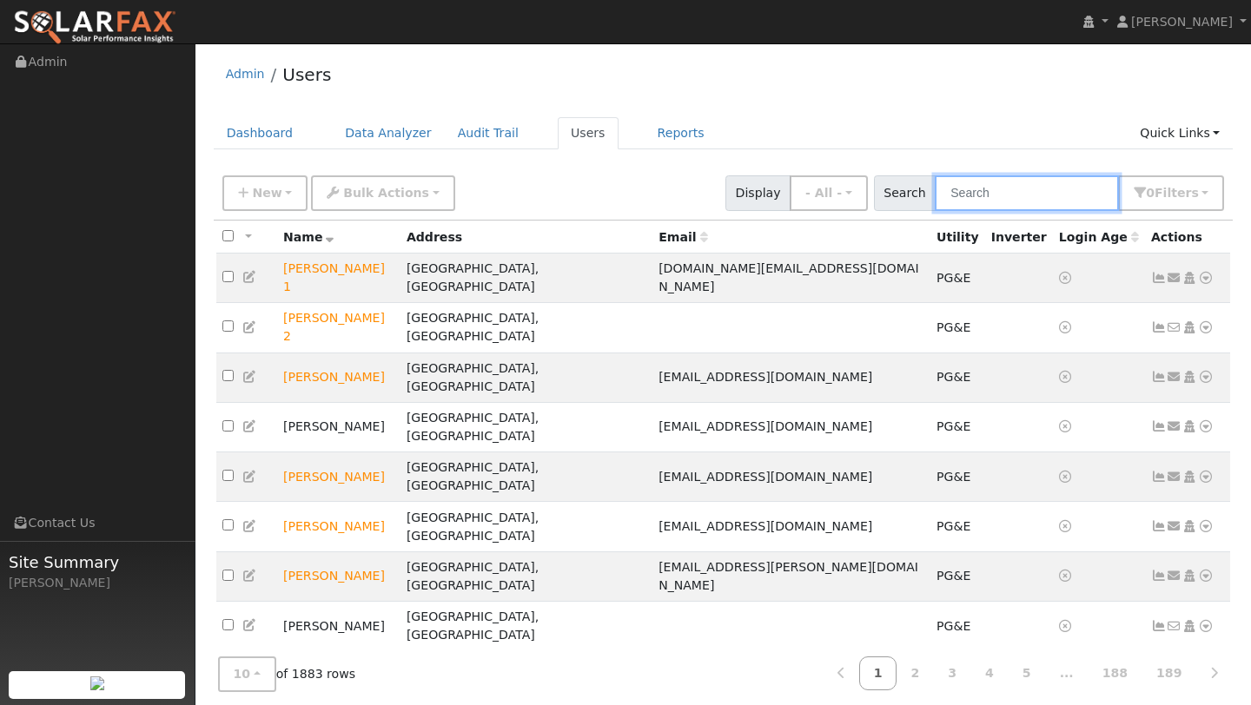
click at [973, 195] on input "text" at bounding box center [1027, 194] width 184 height 36
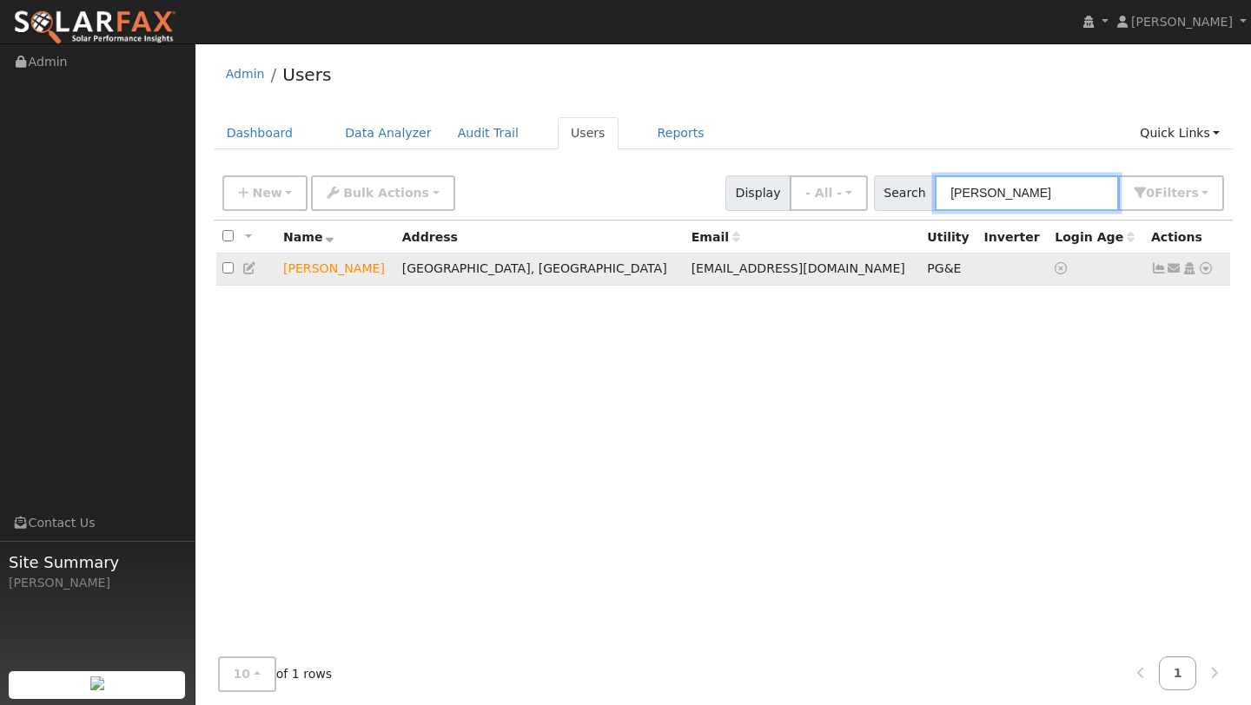
type input "[PERSON_NAME]"
click at [1206, 275] on icon at bounding box center [1206, 268] width 16 height 12
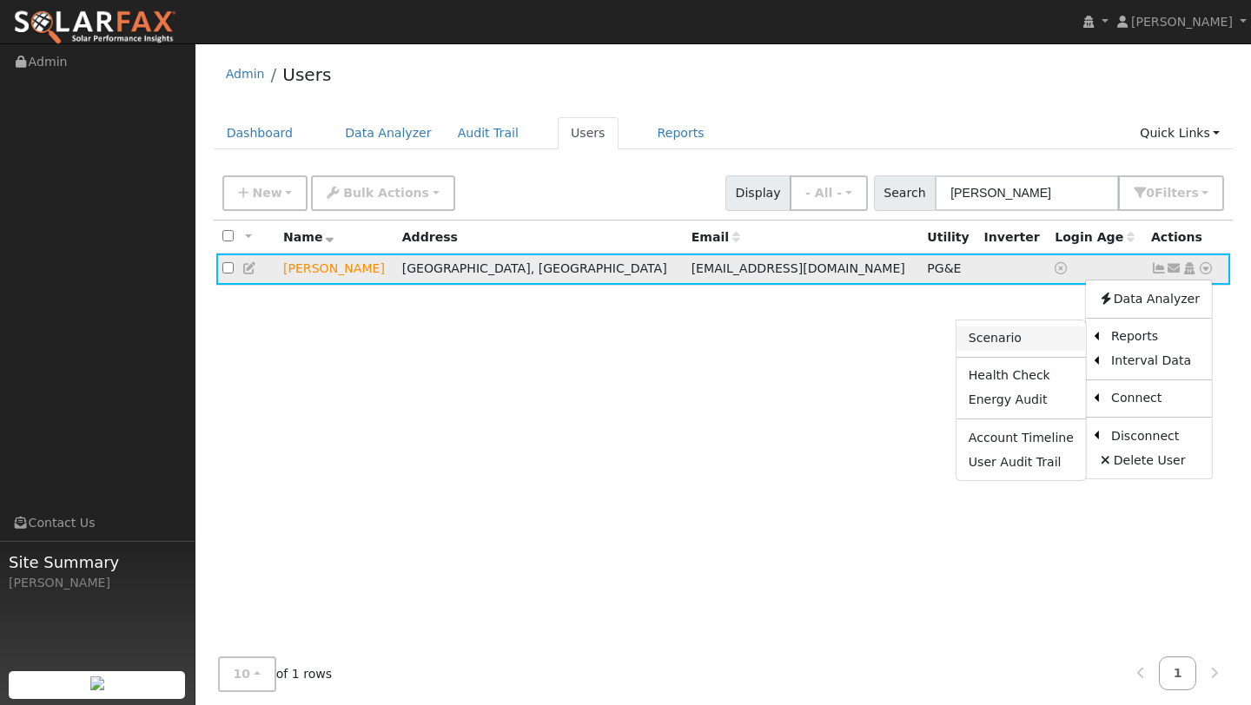
click at [1050, 348] on link "Scenario" at bounding box center [1021, 339] width 129 height 24
